Goal: Task Accomplishment & Management: Manage account settings

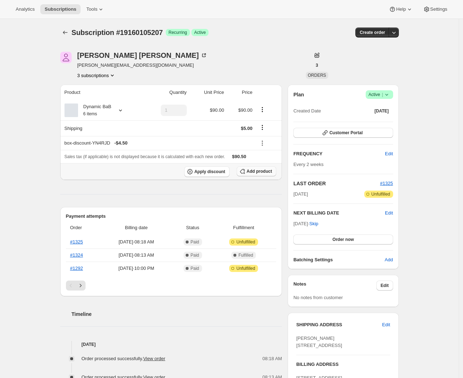
click at [252, 175] on button "Add product" at bounding box center [257, 171] width 40 height 10
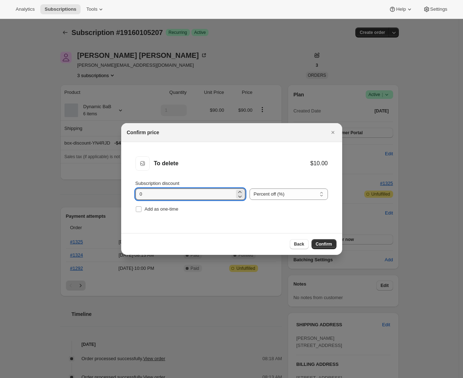
drag, startPoint x: 145, startPoint y: 196, endPoint x: 129, endPoint y: 194, distance: 16.3
click at [129, 194] on li "To delete To delete $10.00 Subscription discount 0 Percent off (%) Amount off (…" at bounding box center [231, 185] width 221 height 86
type input "100"
click at [162, 209] on span "Add as one-time" at bounding box center [162, 208] width 34 height 5
click at [142, 209] on input "Add as one-time" at bounding box center [139, 209] width 6 height 6
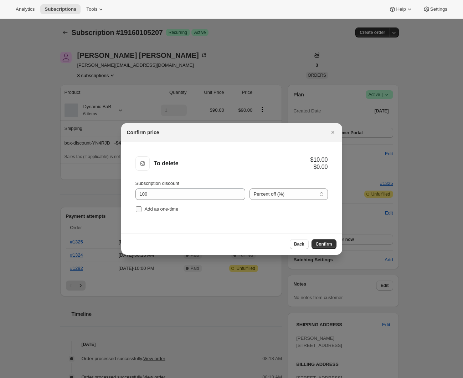
checkbox input "true"
click at [327, 242] on span "Confirm" at bounding box center [324, 244] width 16 height 6
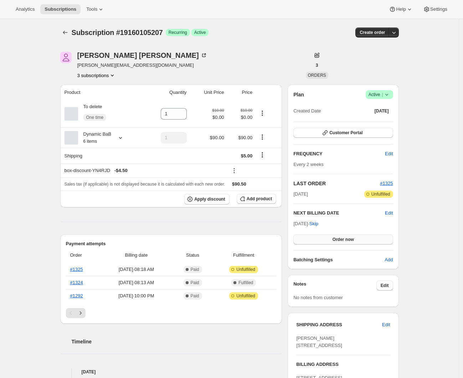
click at [362, 240] on button "Order now" at bounding box center [342, 239] width 99 height 10
click at [362, 240] on button "Click to confirm" at bounding box center [342, 239] width 99 height 10
click at [81, 269] on link "#1326" at bounding box center [76, 268] width 13 height 5
click at [78, 283] on link "#1325" at bounding box center [76, 282] width 13 height 5
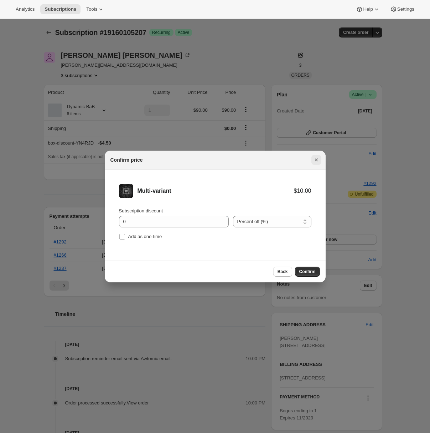
click at [318, 163] on icon "Close" at bounding box center [316, 159] width 7 height 7
